Goal: Information Seeking & Learning: Learn about a topic

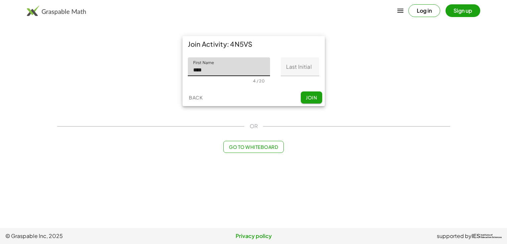
type input "****"
click at [306, 68] on input "Last Initial" at bounding box center [300, 66] width 38 height 19
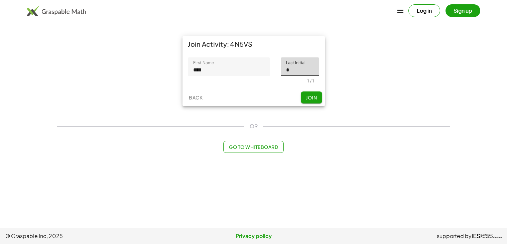
type input "*"
click at [310, 93] on button "Join" at bounding box center [311, 98] width 21 height 12
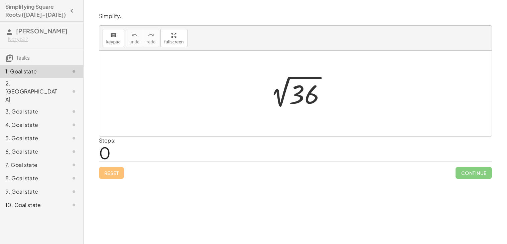
click at [303, 94] on div at bounding box center [297, 94] width 73 height 34
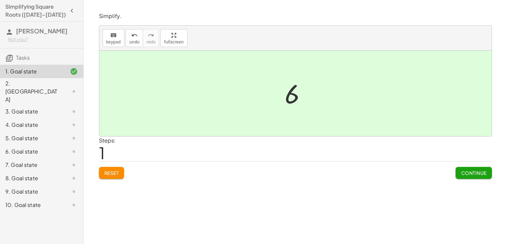
click at [474, 170] on button "Continue" at bounding box center [474, 173] width 36 height 12
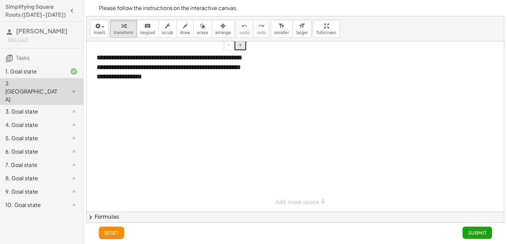
click at [243, 47] on button "+" at bounding box center [240, 44] width 13 height 11
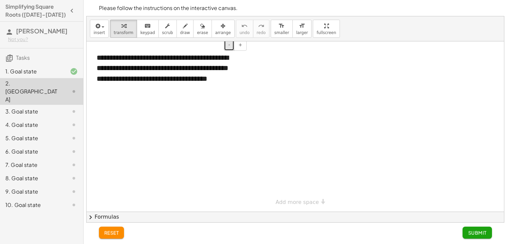
click at [233, 44] on button "-" at bounding box center [229, 44] width 10 height 11
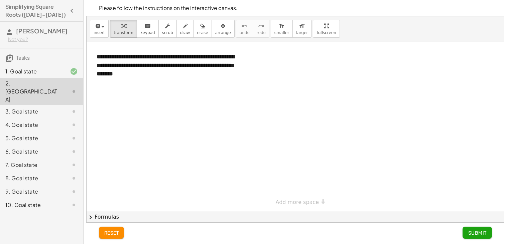
click at [296, 199] on div "**********" at bounding box center [295, 126] width 417 height 170
drag, startPoint x: 101, startPoint y: 85, endPoint x: 93, endPoint y: 119, distance: 35.7
click at [93, 119] on div "**********" at bounding box center [295, 211] width 417 height 341
click at [93, 119] on div at bounding box center [295, 211] width 417 height 341
click at [102, 111] on div at bounding box center [295, 211] width 417 height 341
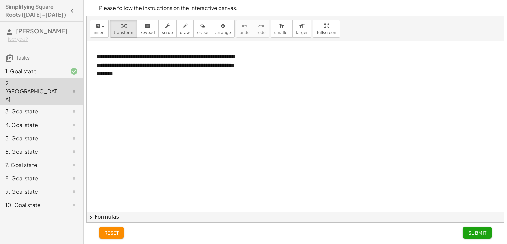
click at [102, 111] on div at bounding box center [295, 211] width 417 height 341
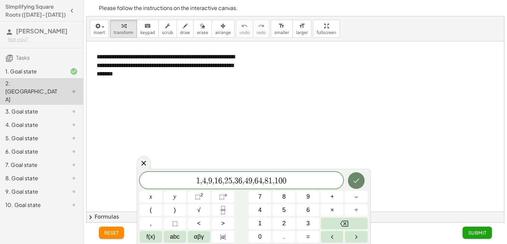
click at [355, 178] on icon "Done" at bounding box center [356, 181] width 8 height 8
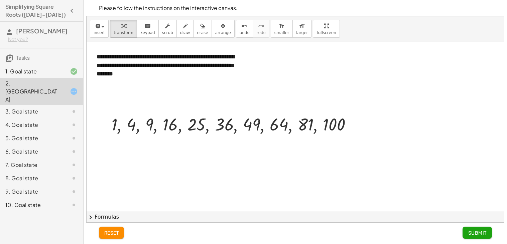
click at [296, 228] on div "reset Submit" at bounding box center [295, 233] width 393 height 12
click at [488, 228] on button "Submit" at bounding box center [477, 233] width 29 height 12
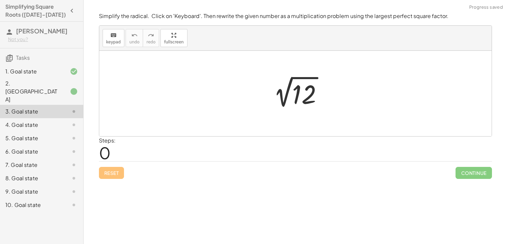
click at [288, 97] on div at bounding box center [297, 94] width 67 height 34
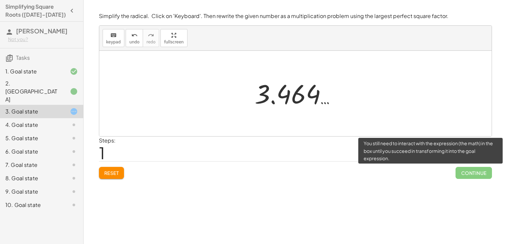
click at [473, 176] on span "Continue" at bounding box center [474, 173] width 36 height 12
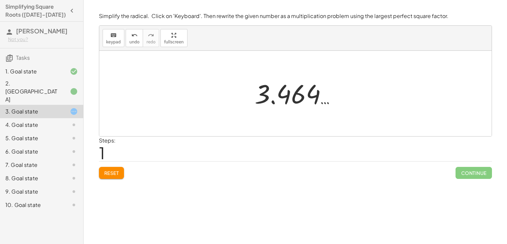
click at [319, 109] on div at bounding box center [297, 93] width 93 height 33
click at [290, 88] on div at bounding box center [297, 94] width 67 height 34
click at [56, 75] on div "1. Goal state" at bounding box center [32, 72] width 54 height 8
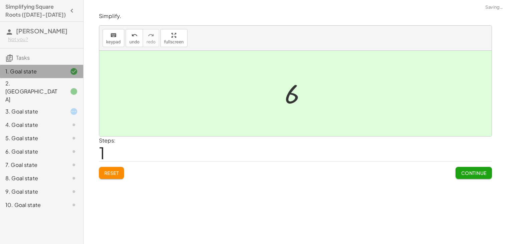
click at [56, 88] on div "2. [GEOGRAPHIC_DATA]" at bounding box center [32, 92] width 54 height 24
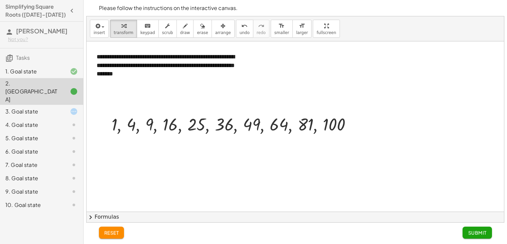
click at [31, 108] on div "3. Goal state" at bounding box center [32, 112] width 54 height 8
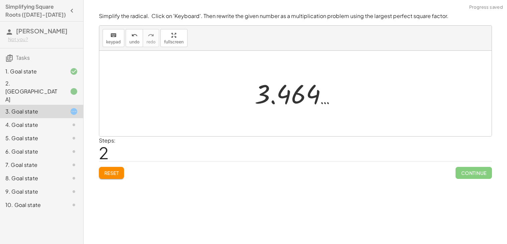
click at [264, 131] on div at bounding box center [295, 94] width 392 height 86
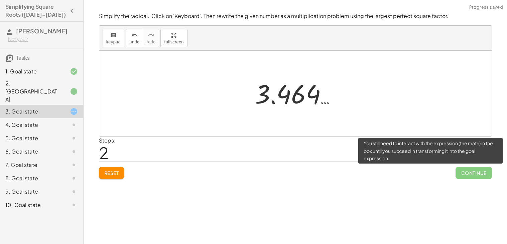
click at [476, 174] on span "Continue" at bounding box center [474, 173] width 36 height 12
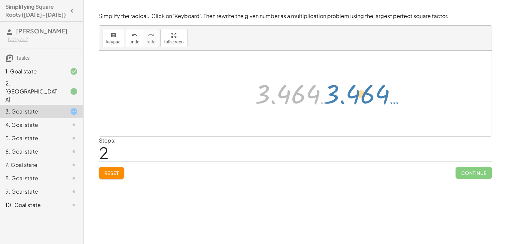
drag, startPoint x: 265, startPoint y: 98, endPoint x: 335, endPoint y: 98, distance: 69.5
click at [335, 98] on div at bounding box center [297, 93] width 93 height 33
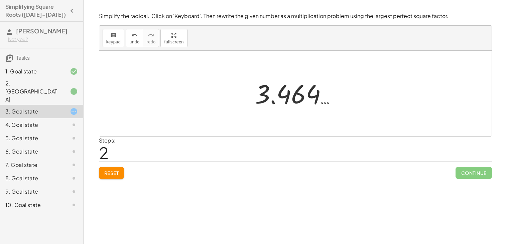
click at [313, 91] on div at bounding box center [297, 93] width 93 height 33
click at [104, 175] on span "Reset" at bounding box center [111, 173] width 15 height 6
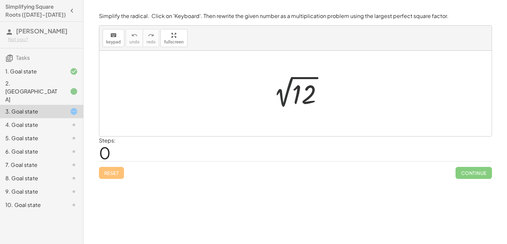
click at [286, 94] on div at bounding box center [297, 94] width 67 height 34
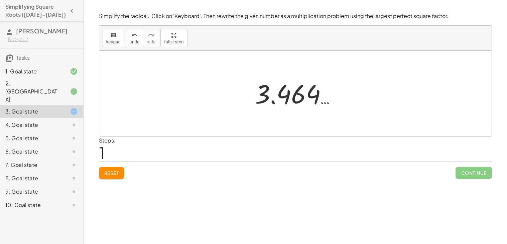
click at [264, 91] on div at bounding box center [297, 93] width 93 height 33
click at [103, 42] on button "keyboard keypad" at bounding box center [114, 38] width 22 height 18
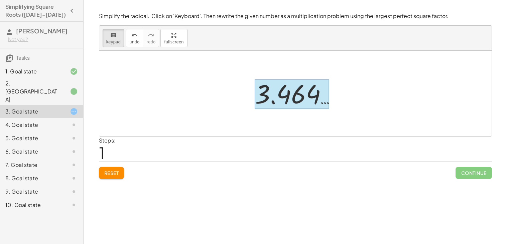
click at [274, 96] on div at bounding box center [292, 95] width 75 height 30
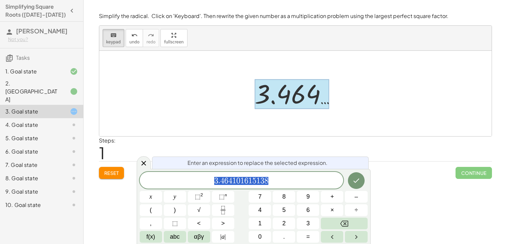
click at [471, 171] on span "Continue" at bounding box center [474, 173] width 36 height 12
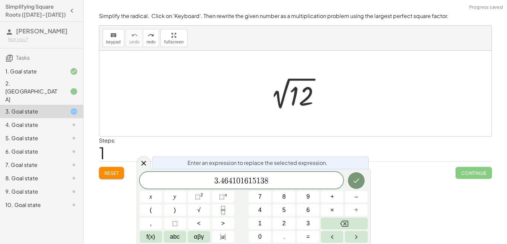
click at [302, 99] on div at bounding box center [297, 95] width 93 height 34
click at [299, 95] on div at bounding box center [297, 93] width 93 height 33
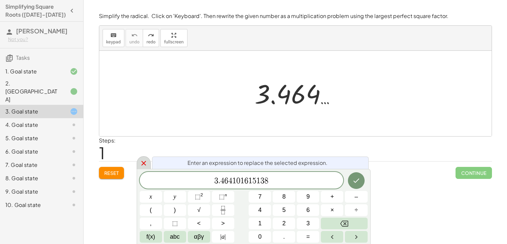
click at [142, 167] on icon at bounding box center [144, 163] width 8 height 8
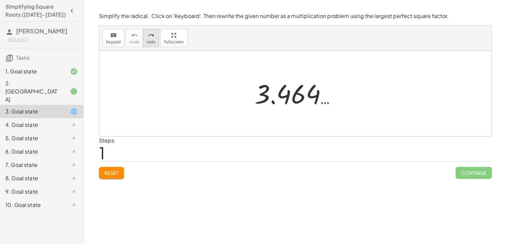
click at [146, 43] on span "redo" at bounding box center [150, 42] width 9 height 5
click at [121, 173] on button "Reset" at bounding box center [111, 173] width 25 height 12
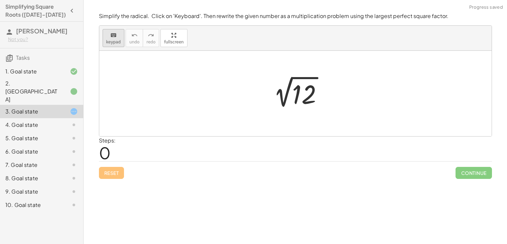
click at [112, 46] on button "keyboard keypad" at bounding box center [114, 38] width 22 height 18
click at [303, 102] on div at bounding box center [304, 95] width 24 height 30
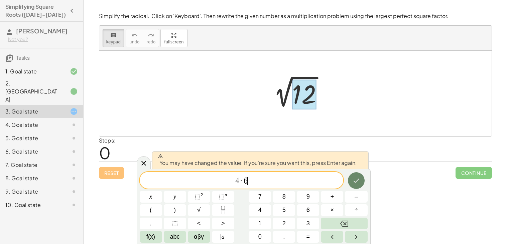
click at [357, 187] on button "Done" at bounding box center [356, 180] width 17 height 17
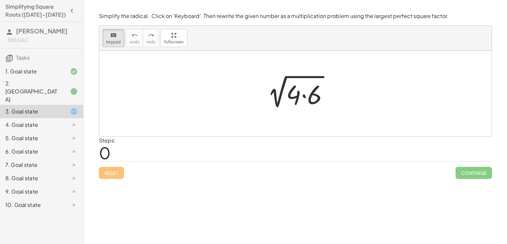
click at [469, 178] on span "Continue" at bounding box center [474, 173] width 36 height 12
drag, startPoint x: 300, startPoint y: 99, endPoint x: 267, endPoint y: 102, distance: 33.5
click at [118, 35] on div "keyboard" at bounding box center [113, 35] width 15 height 8
drag, startPoint x: 296, startPoint y: 95, endPoint x: 258, endPoint y: 91, distance: 38.0
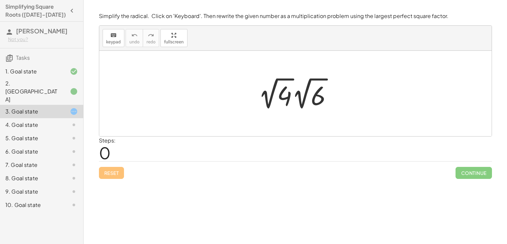
click at [275, 93] on div at bounding box center [298, 93] width 86 height 37
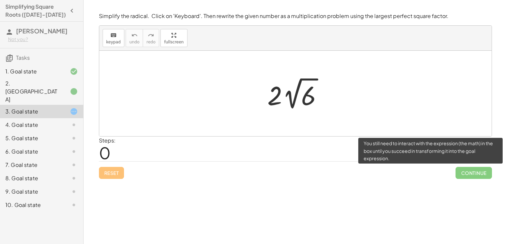
click at [471, 172] on span "Continue" at bounding box center [474, 173] width 36 height 12
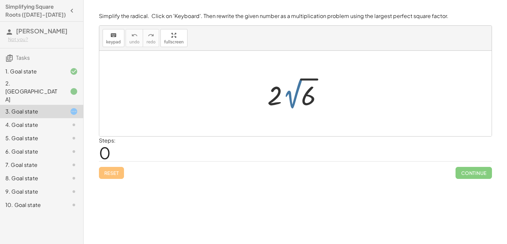
click at [295, 94] on div at bounding box center [297, 93] width 67 height 37
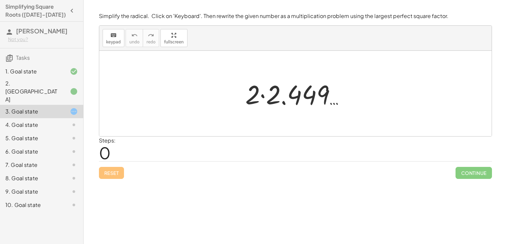
click at [288, 102] on div at bounding box center [298, 94] width 112 height 34
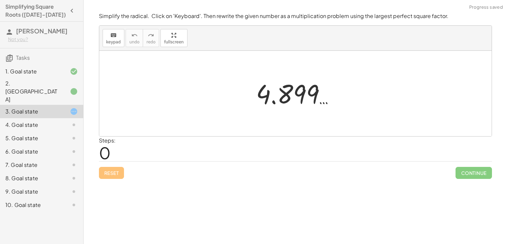
click at [280, 103] on div at bounding box center [298, 93] width 91 height 33
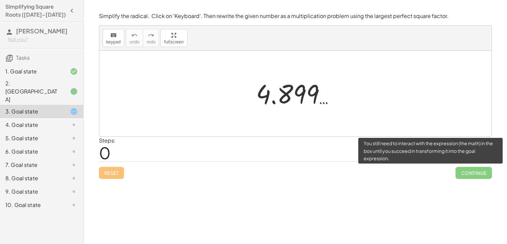
click at [473, 175] on span "Continue" at bounding box center [474, 173] width 36 height 12
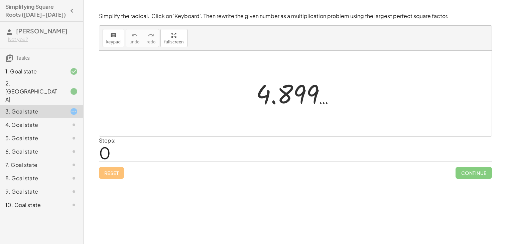
click at [123, 169] on div "Reset Continue" at bounding box center [295, 170] width 393 height 18
click at [116, 170] on div "Reset Continue" at bounding box center [295, 170] width 393 height 18
click at [324, 91] on div at bounding box center [298, 93] width 91 height 33
click at [303, 98] on div at bounding box center [298, 93] width 91 height 33
click at [75, 108] on icon at bounding box center [74, 112] width 8 height 8
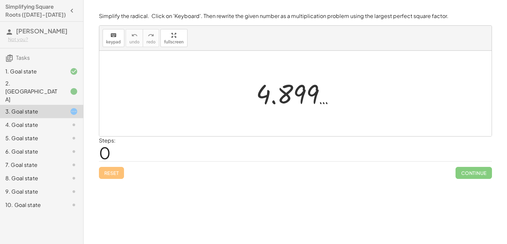
click at [79, 118] on div "2. [GEOGRAPHIC_DATA]" at bounding box center [41, 124] width 83 height 13
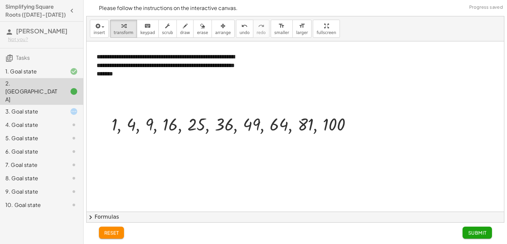
click at [75, 108] on icon at bounding box center [74, 112] width 8 height 8
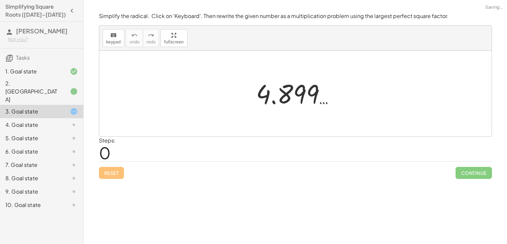
click at [108, 175] on div "Reset Continue" at bounding box center [295, 170] width 393 height 18
click at [270, 81] on div at bounding box center [298, 93] width 91 height 33
click at [285, 87] on div at bounding box center [298, 93] width 91 height 33
click at [104, 28] on div "keyboard keypad undo undo redo redo fullscreen" at bounding box center [295, 38] width 392 height 25
click at [110, 36] on icon "keyboard" at bounding box center [113, 35] width 6 height 8
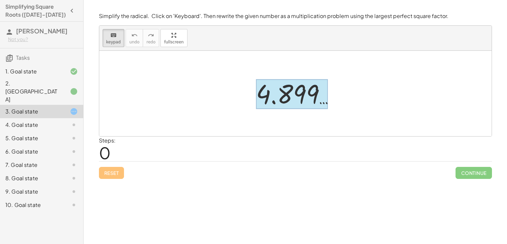
click at [278, 99] on div at bounding box center [292, 95] width 72 height 30
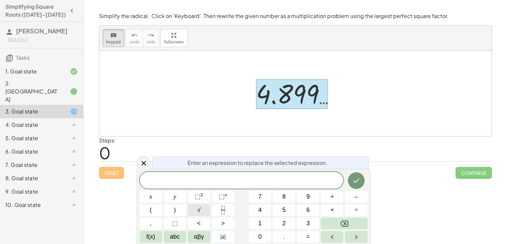
click at [194, 210] on button "√" at bounding box center [199, 211] width 22 height 12
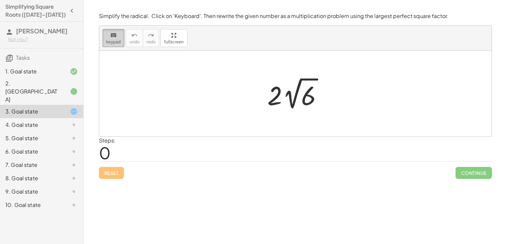
click at [109, 43] on span "keypad" at bounding box center [113, 42] width 15 height 5
click at [281, 98] on div at bounding box center [297, 93] width 67 height 37
click at [276, 96] on div at bounding box center [297, 93] width 67 height 37
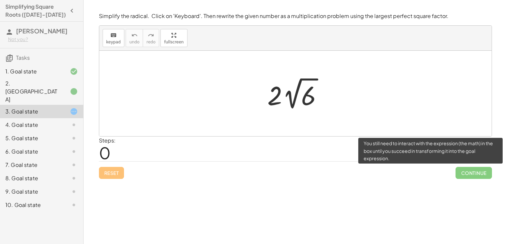
click at [462, 173] on span "Continue" at bounding box center [474, 173] width 36 height 12
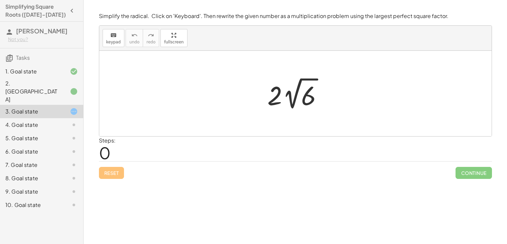
click at [307, 93] on div at bounding box center [297, 93] width 67 height 37
click at [307, 93] on div at bounding box center [298, 94] width 112 height 34
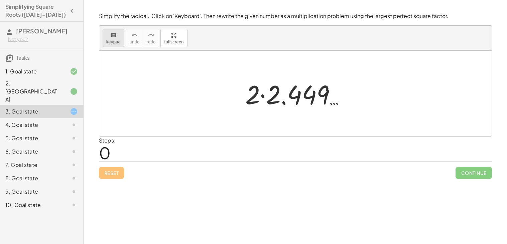
click at [108, 35] on div "keyboard" at bounding box center [113, 35] width 15 height 8
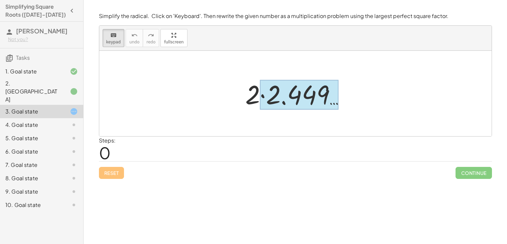
click at [309, 100] on div at bounding box center [299, 95] width 79 height 30
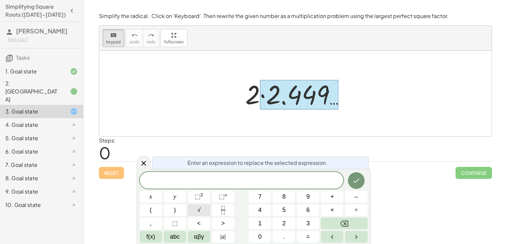
click at [199, 209] on span "√" at bounding box center [198, 210] width 3 height 9
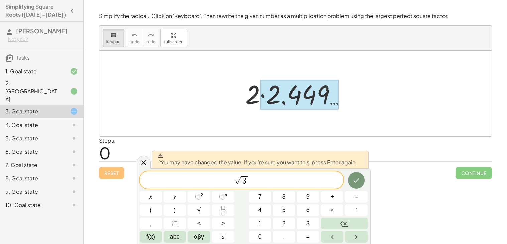
click at [344, 174] on div "√ 3 x y ⬚ 2 ⬚ n 7 8 9 + – ( ) √ 4 5 6 × ÷ , ⬚ < > 1 2 3 f(x) abc αβγ | a | 0 . =" at bounding box center [254, 207] width 228 height 72
click at [350, 176] on button "Done" at bounding box center [356, 180] width 17 height 17
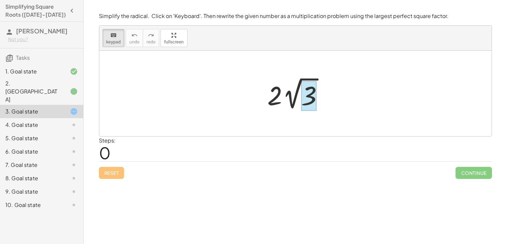
click at [307, 93] on div at bounding box center [308, 96] width 15 height 30
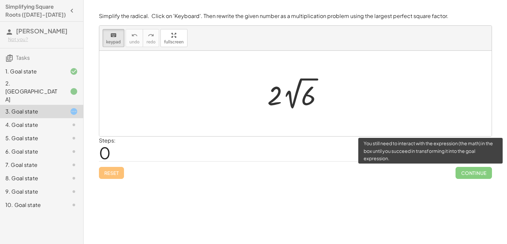
click at [466, 172] on span "Continue" at bounding box center [474, 173] width 36 height 12
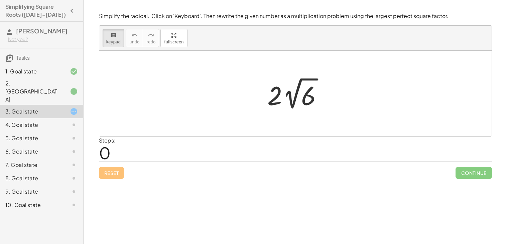
click at [263, 100] on div "2 √ 12 2 √ ( · 4 · 6 ) · 2 √ 4 · 2 √ 6 · 2 · 2 √ 6 · 2 · 2.449 … 4.899 … · 2 · …" at bounding box center [295, 94] width 75 height 40
click at [104, 41] on button "keyboard keypad" at bounding box center [114, 38] width 22 height 18
drag, startPoint x: 275, startPoint y: 94, endPoint x: 304, endPoint y: 106, distance: 31.5
click at [304, 106] on div at bounding box center [297, 93] width 67 height 37
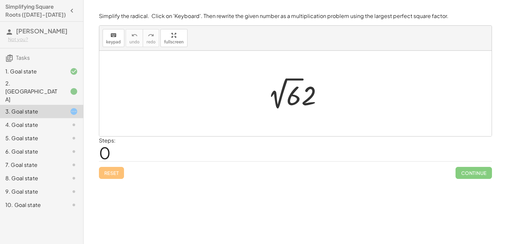
click at [297, 95] on div at bounding box center [297, 93] width 67 height 37
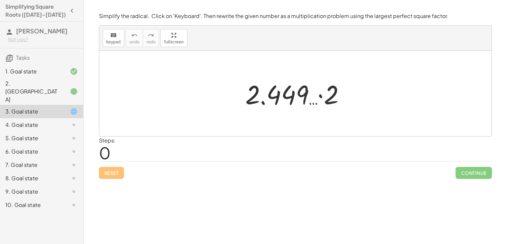
click at [273, 110] on div at bounding box center [298, 94] width 112 height 34
click at [114, 35] on icon "keyboard" at bounding box center [113, 35] width 6 height 8
click at [339, 91] on div at bounding box center [298, 94] width 112 height 34
click at [326, 89] on div at bounding box center [327, 95] width 21 height 30
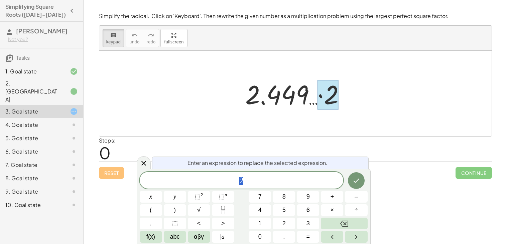
click at [326, 89] on div at bounding box center [327, 95] width 21 height 30
click at [308, 194] on span "9" at bounding box center [307, 196] width 3 height 9
click at [295, 179] on span "9 ​ 2" at bounding box center [242, 180] width 204 height 9
click at [162, 191] on div at bounding box center [151, 197] width 22 height 12
click at [351, 178] on button "Done" at bounding box center [356, 180] width 17 height 17
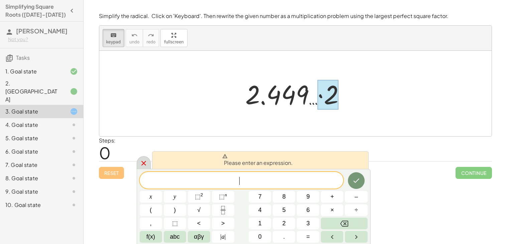
click at [139, 164] on div at bounding box center [144, 162] width 14 height 13
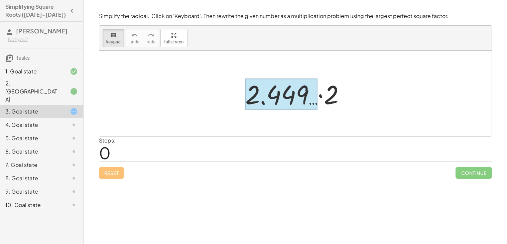
click at [307, 102] on div at bounding box center [281, 94] width 73 height 31
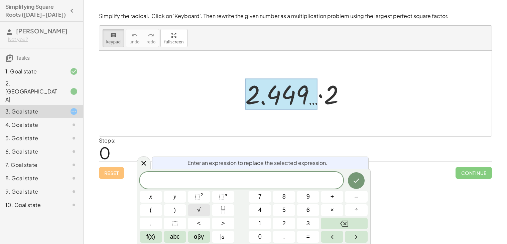
click at [199, 208] on span "√" at bounding box center [198, 210] width 3 height 9
click at [147, 163] on icon at bounding box center [144, 163] width 8 height 8
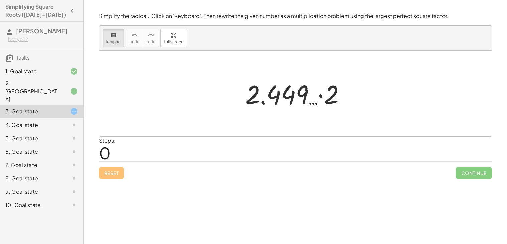
click at [99, 177] on div "Reset Continue" at bounding box center [295, 170] width 393 height 18
click at [123, 174] on div "Reset Continue" at bounding box center [295, 170] width 393 height 18
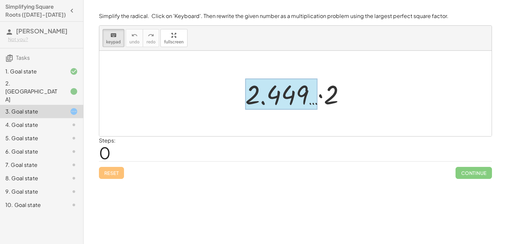
click at [291, 107] on div at bounding box center [281, 94] width 73 height 31
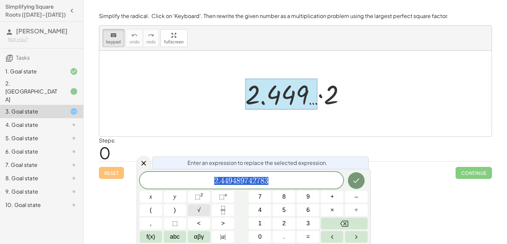
click at [196, 209] on button "√" at bounding box center [199, 211] width 22 height 12
click at [204, 212] on button "√" at bounding box center [199, 211] width 22 height 12
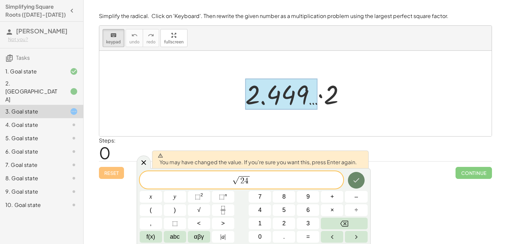
click at [357, 182] on icon "Done" at bounding box center [356, 180] width 8 height 8
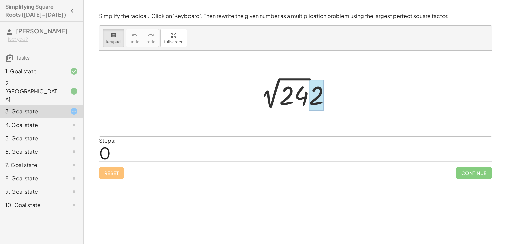
click at [311, 91] on div at bounding box center [316, 95] width 15 height 31
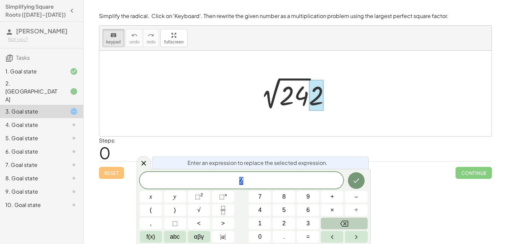
click at [333, 223] on button "Backspace" at bounding box center [344, 224] width 46 height 12
click at [162, 191] on div at bounding box center [151, 197] width 22 height 12
click at [353, 191] on button "–" at bounding box center [356, 197] width 22 height 12
click at [345, 227] on icon "Backspace" at bounding box center [344, 224] width 8 height 6
click at [353, 186] on button "Done" at bounding box center [356, 180] width 17 height 17
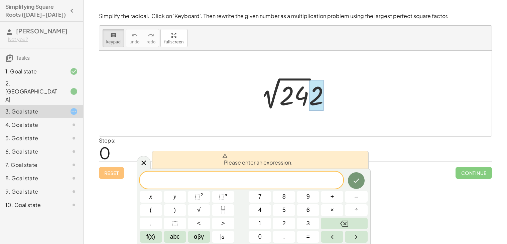
drag, startPoint x: 320, startPoint y: 105, endPoint x: 230, endPoint y: 88, distance: 91.8
click at [230, 88] on div "2 √ 12 2 √ ( · 4 · 6 ) · 2 √ 4 · 2 √ 6 · 2 · 2 √ 6 · 2 · 2.449 … 4.899 … · 2 · …" at bounding box center [295, 94] width 392 height 86
click at [116, 38] on icon "keyboard" at bounding box center [113, 35] width 6 height 8
drag, startPoint x: 321, startPoint y: 96, endPoint x: 254, endPoint y: 82, distance: 68.5
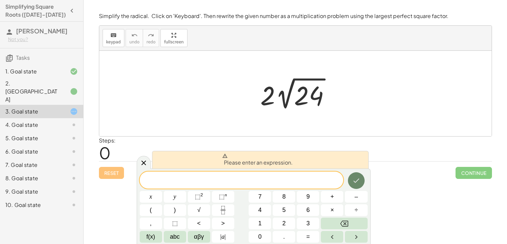
click at [354, 185] on button "Done" at bounding box center [356, 180] width 17 height 17
click at [134, 168] on div "Reset Continue" at bounding box center [295, 170] width 393 height 18
click at [142, 166] on icon at bounding box center [144, 163] width 8 height 8
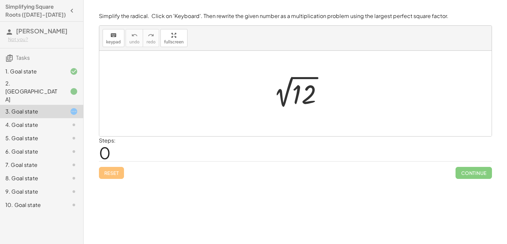
click at [288, 107] on div at bounding box center [297, 94] width 67 height 34
click at [109, 38] on div "keyboard" at bounding box center [113, 35] width 15 height 8
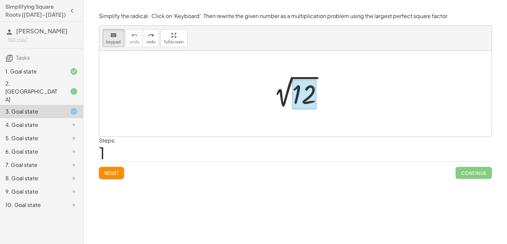
click at [298, 91] on div at bounding box center [304, 95] width 24 height 30
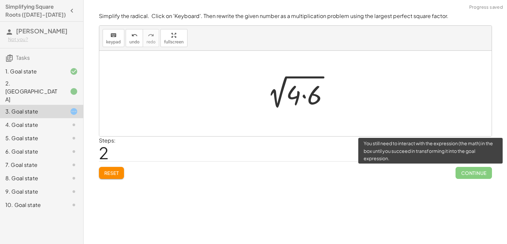
click at [465, 177] on span "Continue" at bounding box center [474, 173] width 36 height 12
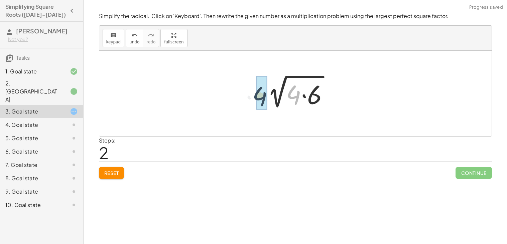
drag, startPoint x: 293, startPoint y: 91, endPoint x: 252, endPoint y: 91, distance: 41.1
click at [252, 91] on div "2 √ 12 · 4 2 √ ( · 4 · 6 )" at bounding box center [295, 94] width 87 height 38
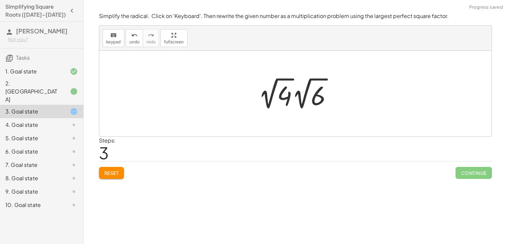
click at [266, 96] on div at bounding box center [298, 93] width 86 height 37
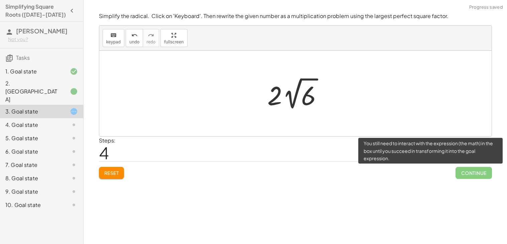
click at [463, 175] on span "Continue" at bounding box center [474, 173] width 36 height 12
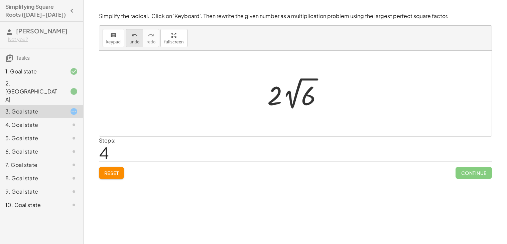
click at [135, 40] on span "undo" at bounding box center [134, 42] width 10 height 5
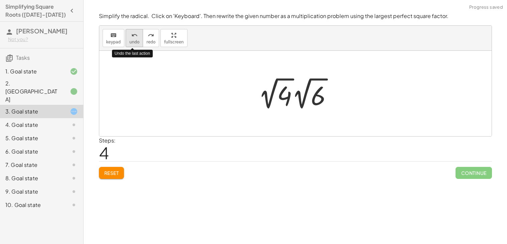
click at [135, 40] on span "undo" at bounding box center [134, 42] width 10 height 5
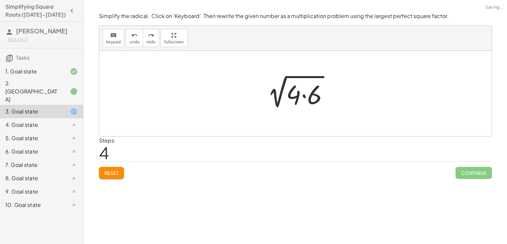
click at [286, 99] on div at bounding box center [297, 94] width 79 height 34
drag, startPoint x: 296, startPoint y: 97, endPoint x: 250, endPoint y: 94, distance: 46.9
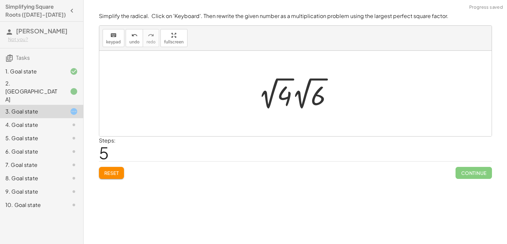
click at [305, 94] on div at bounding box center [298, 93] width 86 height 37
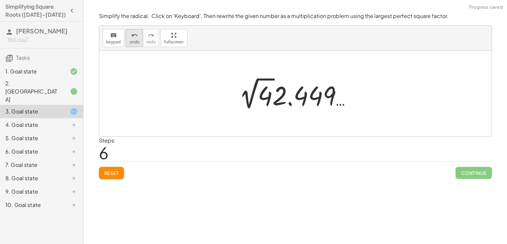
click at [135, 36] on icon "undo" at bounding box center [134, 35] width 6 height 8
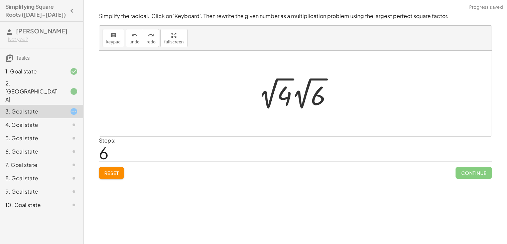
click at [275, 98] on div at bounding box center [298, 93] width 86 height 37
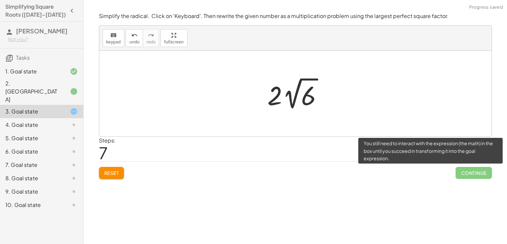
click at [476, 175] on span "Continue" at bounding box center [474, 173] width 36 height 12
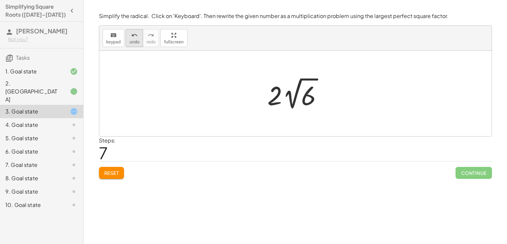
click at [135, 31] on div "undo" at bounding box center [134, 35] width 10 height 8
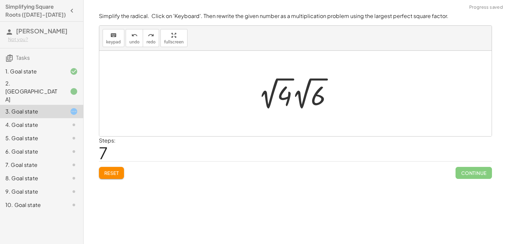
click at [463, 167] on span "Continue" at bounding box center [474, 173] width 36 height 12
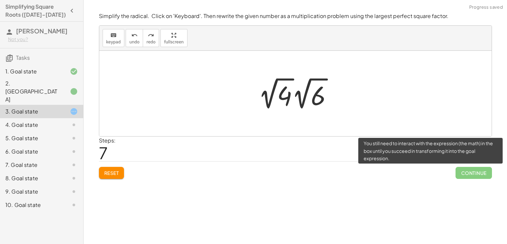
click at [464, 171] on span "Continue" at bounding box center [474, 173] width 36 height 12
click at [465, 170] on span "Continue" at bounding box center [474, 173] width 36 height 12
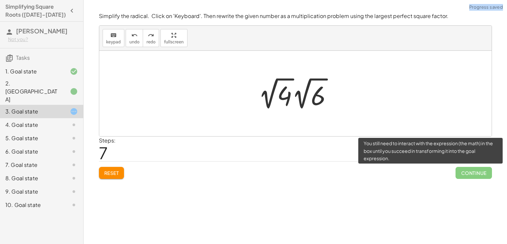
click at [465, 170] on span "Continue" at bounding box center [474, 173] width 36 height 12
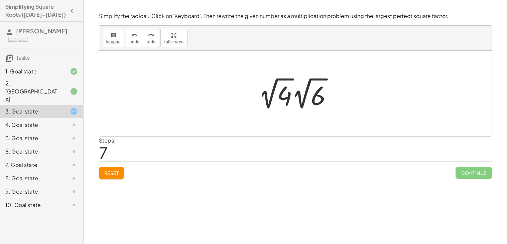
click at [64, 121] on div at bounding box center [68, 125] width 19 height 8
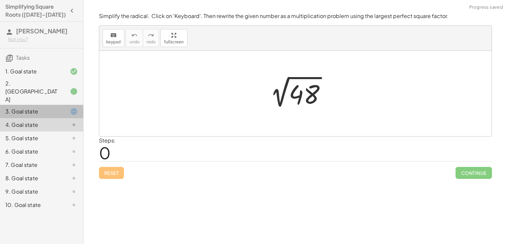
click at [72, 108] on icon at bounding box center [74, 112] width 8 height 8
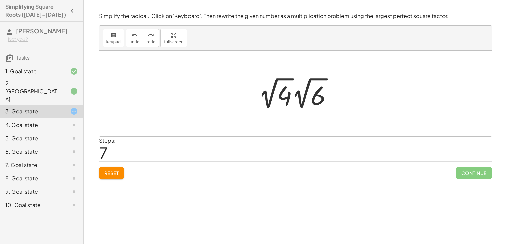
click at [267, 87] on div at bounding box center [298, 93] width 86 height 37
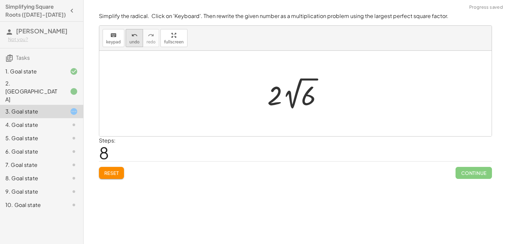
click at [136, 46] on button "undo undo" at bounding box center [134, 38] width 17 height 18
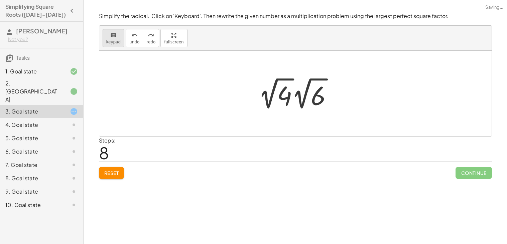
click at [115, 32] on icon "keyboard" at bounding box center [113, 35] width 6 height 8
click at [272, 104] on div at bounding box center [298, 93] width 86 height 37
click at [280, 102] on div at bounding box center [284, 96] width 15 height 30
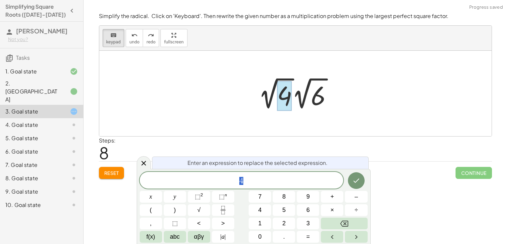
click at [236, 172] on div "Enter an expression to replace the selected expression. 4 x y ⬚ 2 ⬚ n 7 8 9 + –…" at bounding box center [254, 206] width 234 height 75
click at [357, 176] on button "Done" at bounding box center [356, 180] width 17 height 17
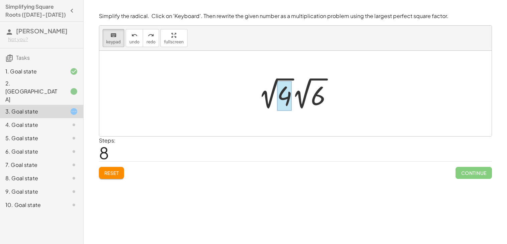
click at [287, 94] on div at bounding box center [284, 96] width 15 height 30
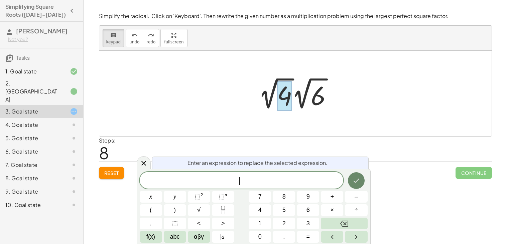
click at [354, 178] on icon "Done" at bounding box center [356, 181] width 8 height 8
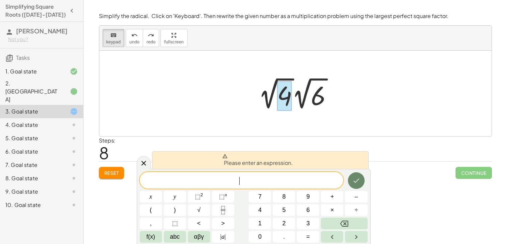
click at [354, 178] on icon "Done" at bounding box center [356, 181] width 8 height 8
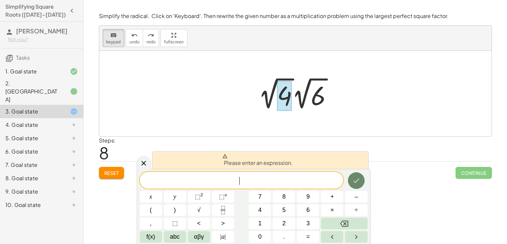
click at [354, 178] on icon "Done" at bounding box center [356, 181] width 8 height 8
click at [143, 166] on icon at bounding box center [144, 163] width 8 height 8
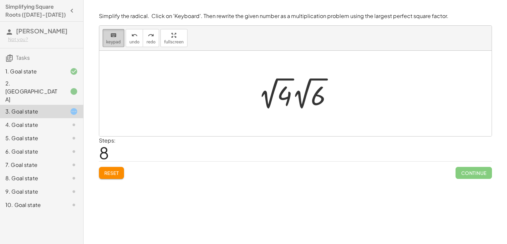
click at [111, 37] on icon "keyboard" at bounding box center [113, 35] width 6 height 8
click at [105, 169] on button "Reset" at bounding box center [111, 173] width 25 height 12
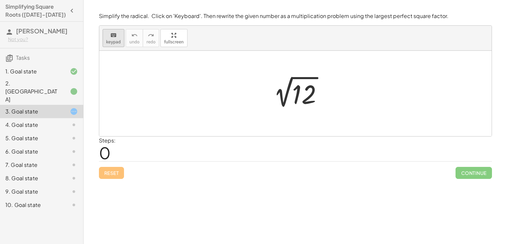
click at [109, 35] on div "keyboard" at bounding box center [113, 35] width 15 height 8
click at [312, 95] on div at bounding box center [304, 95] width 24 height 30
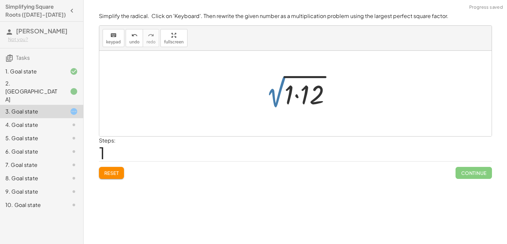
click at [285, 100] on div at bounding box center [298, 94] width 83 height 34
drag, startPoint x: 290, startPoint y: 97, endPoint x: 265, endPoint y: 97, distance: 24.4
click at [265, 97] on div at bounding box center [298, 94] width 83 height 34
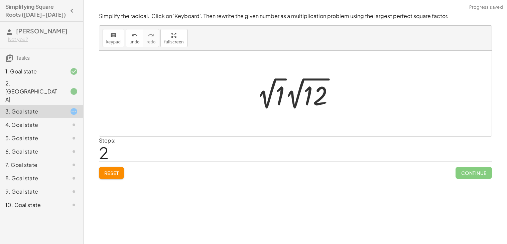
click at [271, 99] on div at bounding box center [298, 93] width 90 height 37
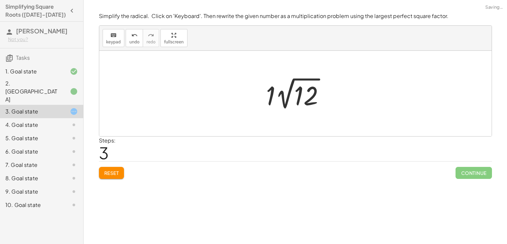
click at [458, 169] on span "Continue" at bounding box center [474, 173] width 36 height 12
click at [109, 176] on span "Reset" at bounding box center [111, 173] width 15 height 6
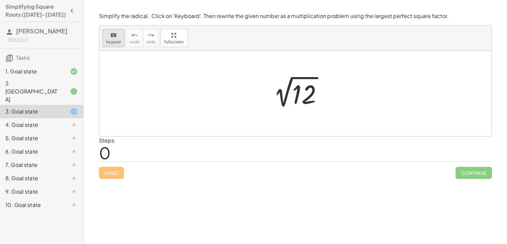
click at [121, 41] on button "keyboard keypad" at bounding box center [114, 38] width 22 height 18
click at [307, 106] on div at bounding box center [304, 95] width 24 height 30
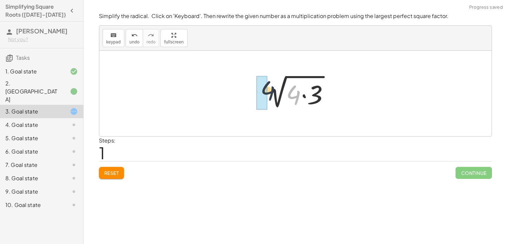
drag, startPoint x: 293, startPoint y: 103, endPoint x: 259, endPoint y: 97, distance: 35.2
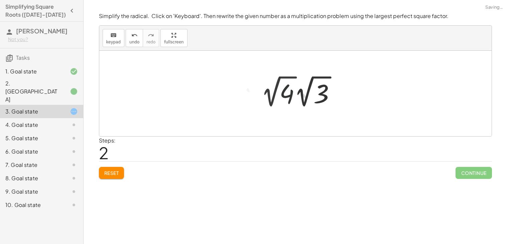
click at [279, 101] on div at bounding box center [301, 91] width 86 height 37
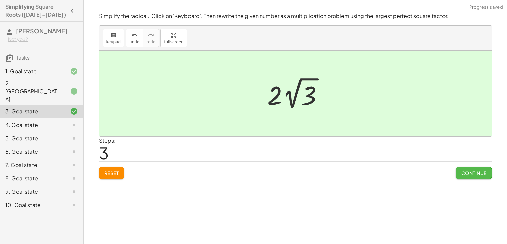
click at [461, 170] on button "Continue" at bounding box center [474, 173] width 36 height 12
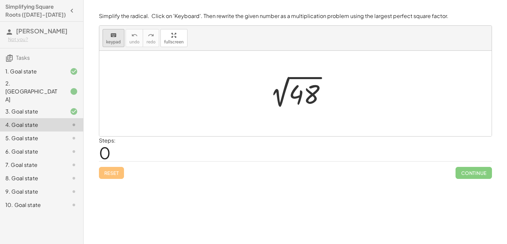
click at [110, 31] on icon "keyboard" at bounding box center [113, 35] width 6 height 8
click at [310, 94] on div at bounding box center [304, 95] width 31 height 30
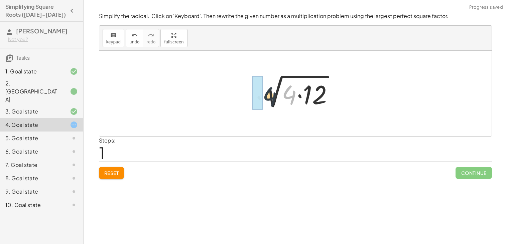
drag, startPoint x: 289, startPoint y: 100, endPoint x: 266, endPoint y: 101, distance: 23.1
click at [266, 101] on div at bounding box center [298, 94] width 88 height 34
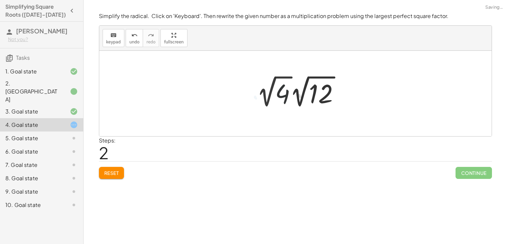
click at [281, 96] on div at bounding box center [300, 91] width 95 height 37
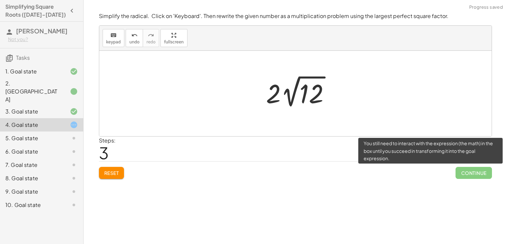
click at [464, 171] on span "Continue" at bounding box center [474, 173] width 36 height 12
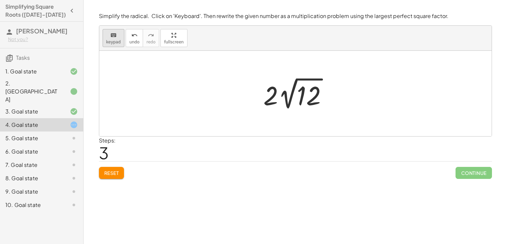
click at [113, 37] on icon "keyboard" at bounding box center [113, 35] width 6 height 8
click at [103, 172] on button "Reset" at bounding box center [111, 173] width 25 height 12
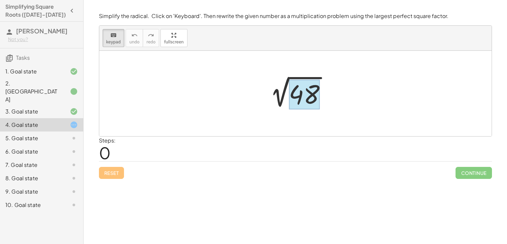
click at [308, 100] on div at bounding box center [304, 95] width 31 height 30
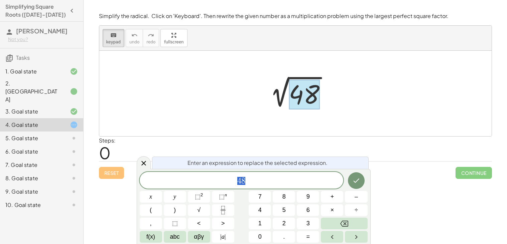
click at [308, 100] on div at bounding box center [304, 95] width 31 height 30
click at [248, 179] on span "4 8" at bounding box center [242, 180] width 204 height 9
drag, startPoint x: 248, startPoint y: 179, endPoint x: 169, endPoint y: 162, distance: 81.5
click at [169, 169] on div "Enter an expression to replace the selected expression. ** 4 8 x y ⬚ 2 ⬚ n 7 8 …" at bounding box center [254, 206] width 234 height 75
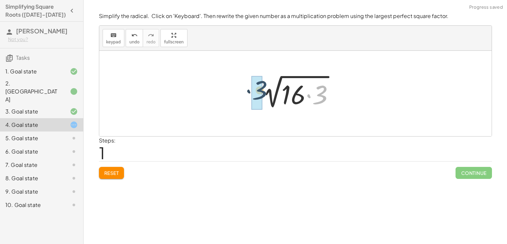
drag, startPoint x: 315, startPoint y: 100, endPoint x: 252, endPoint y: 96, distance: 63.3
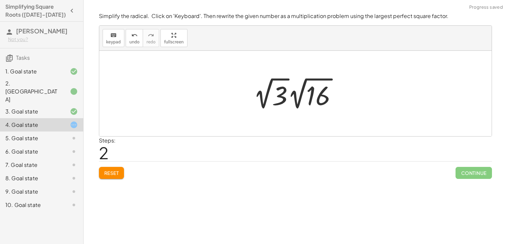
click at [272, 88] on div at bounding box center [298, 93] width 96 height 37
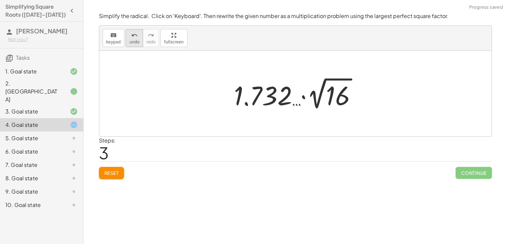
click at [134, 40] on span "undo" at bounding box center [134, 42] width 10 height 5
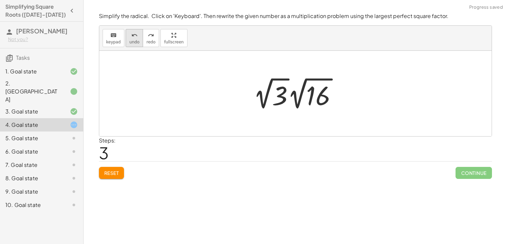
click at [133, 36] on icon "undo" at bounding box center [134, 35] width 6 height 8
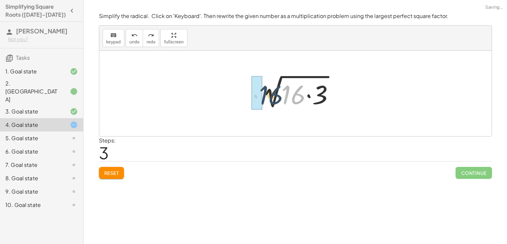
drag, startPoint x: 292, startPoint y: 87, endPoint x: 264, endPoint y: 88, distance: 27.8
click at [264, 88] on div at bounding box center [298, 94] width 89 height 34
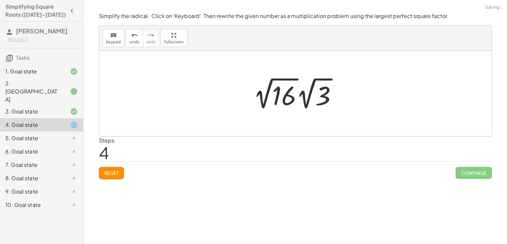
click at [260, 114] on div at bounding box center [295, 94] width 392 height 86
click at [283, 94] on div at bounding box center [298, 93] width 96 height 37
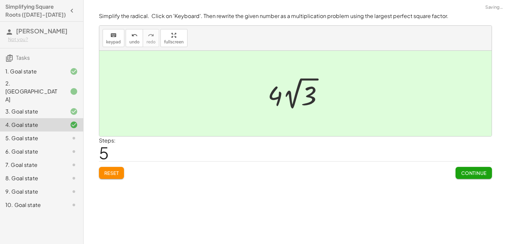
click at [489, 178] on button "Continue" at bounding box center [474, 173] width 36 height 12
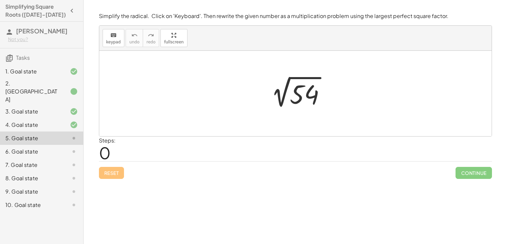
click at [306, 91] on div at bounding box center [298, 94] width 72 height 34
click at [115, 38] on icon "keyboard" at bounding box center [113, 35] width 6 height 8
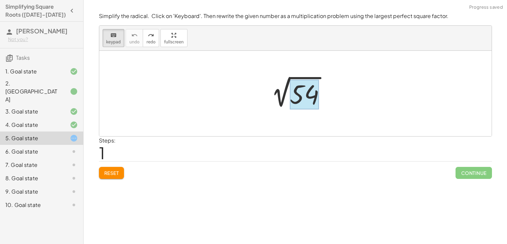
click at [309, 95] on div at bounding box center [304, 95] width 29 height 30
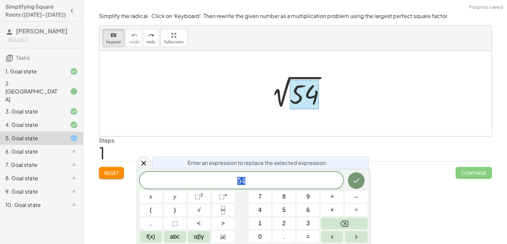
click at [309, 95] on div at bounding box center [304, 95] width 29 height 30
click at [282, 184] on span "5 4" at bounding box center [242, 180] width 204 height 9
drag, startPoint x: 282, startPoint y: 184, endPoint x: 163, endPoint y: 151, distance: 123.5
click at [163, 151] on body "Simplifying Square Roots ([DATE]-[DATE]) [PERSON_NAME] Not you? Tasks 1. Goal s…" at bounding box center [253, 122] width 507 height 244
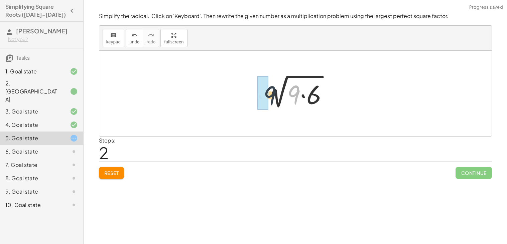
drag, startPoint x: 296, startPoint y: 90, endPoint x: 266, endPoint y: 91, distance: 30.4
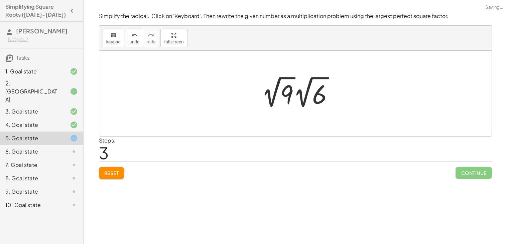
click at [275, 87] on div at bounding box center [300, 92] width 84 height 37
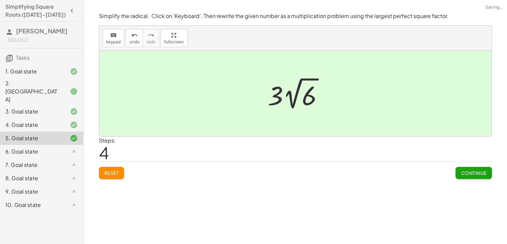
click at [470, 173] on span "Continue" at bounding box center [473, 173] width 25 height 6
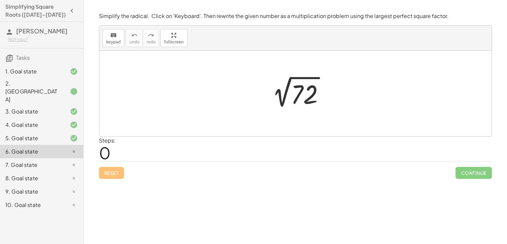
click at [72, 158] on div "5. Goal state" at bounding box center [41, 164] width 83 height 13
